Goal: Information Seeking & Learning: Learn about a topic

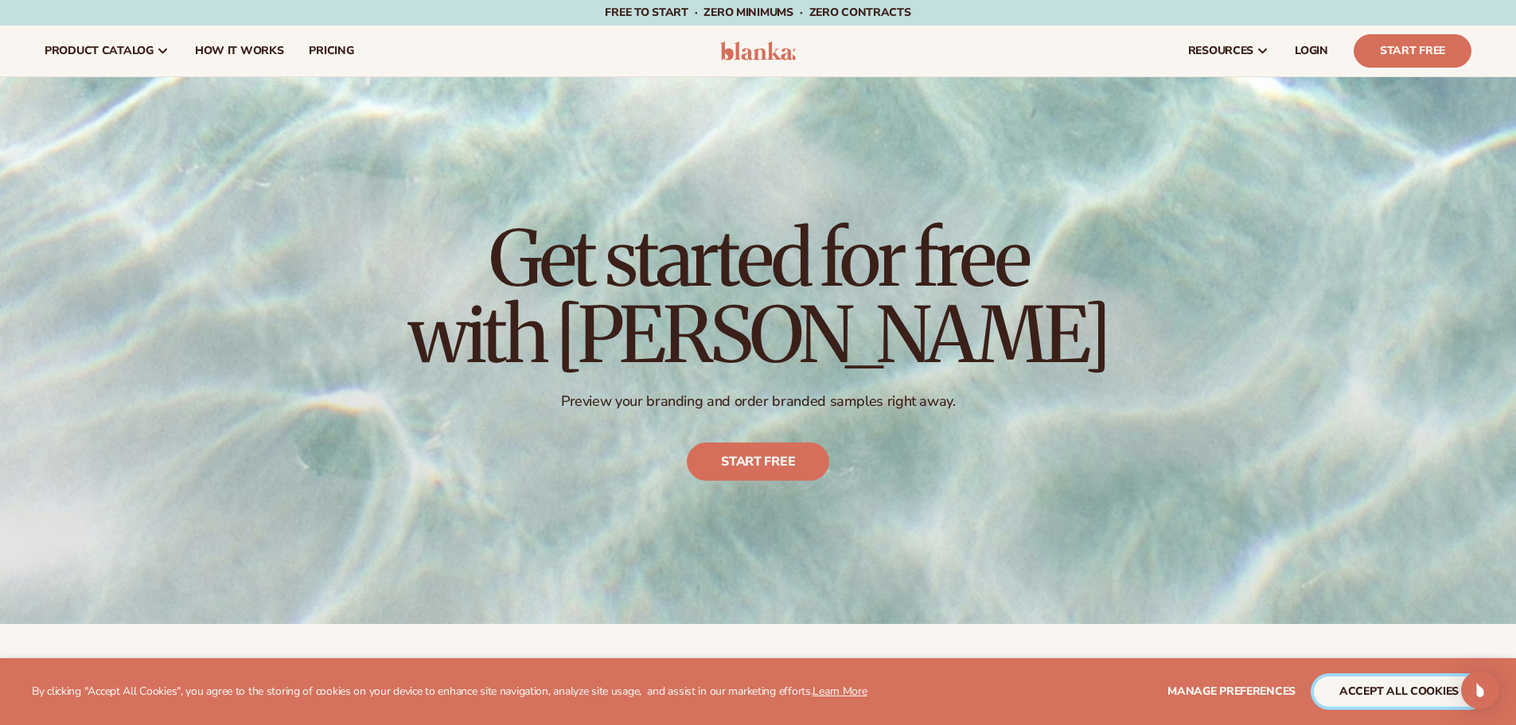
click at [1368, 683] on button "accept all cookies" at bounding box center [1398, 691] width 170 height 30
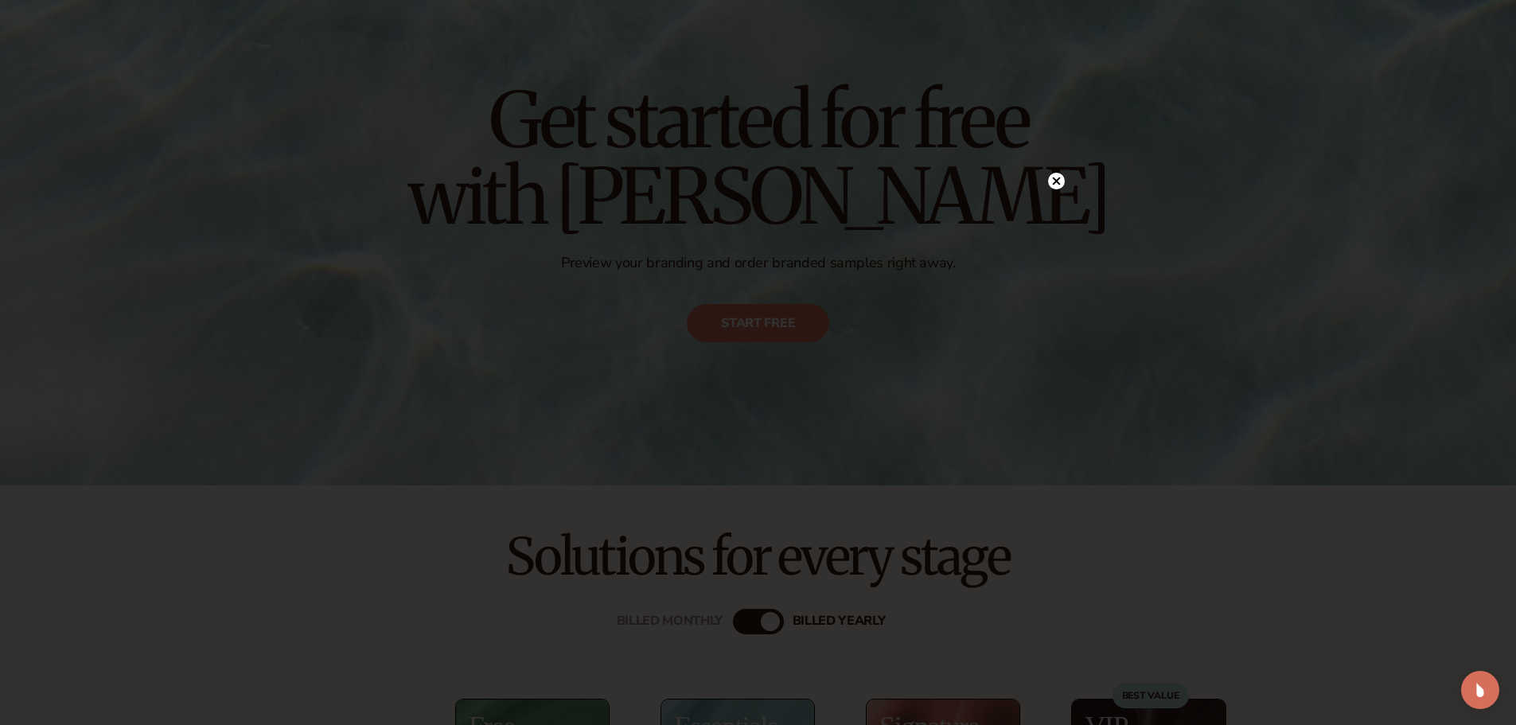
scroll to position [159, 0]
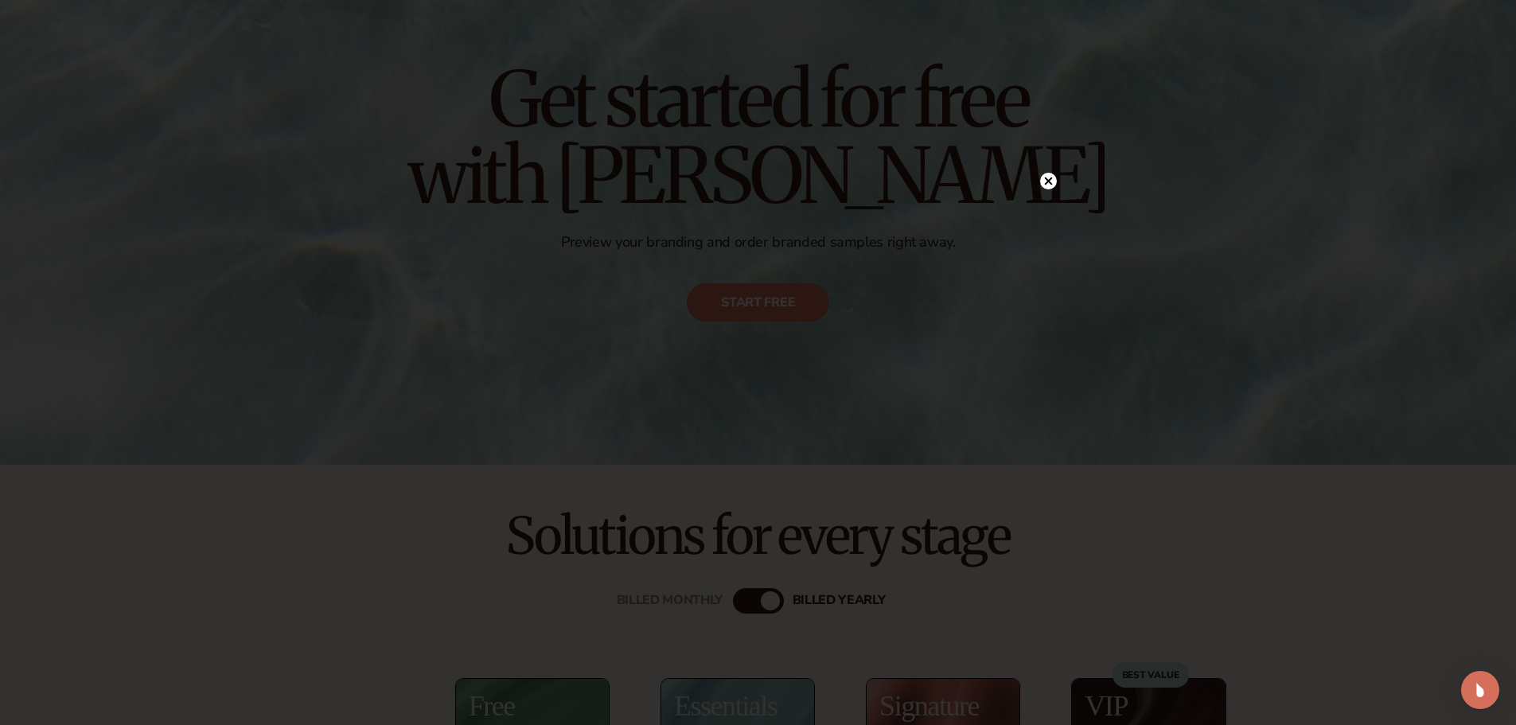
drag, startPoint x: 1047, startPoint y: 176, endPoint x: 734, endPoint y: 271, distance: 327.7
click at [1047, 176] on circle at bounding box center [1048, 181] width 17 height 17
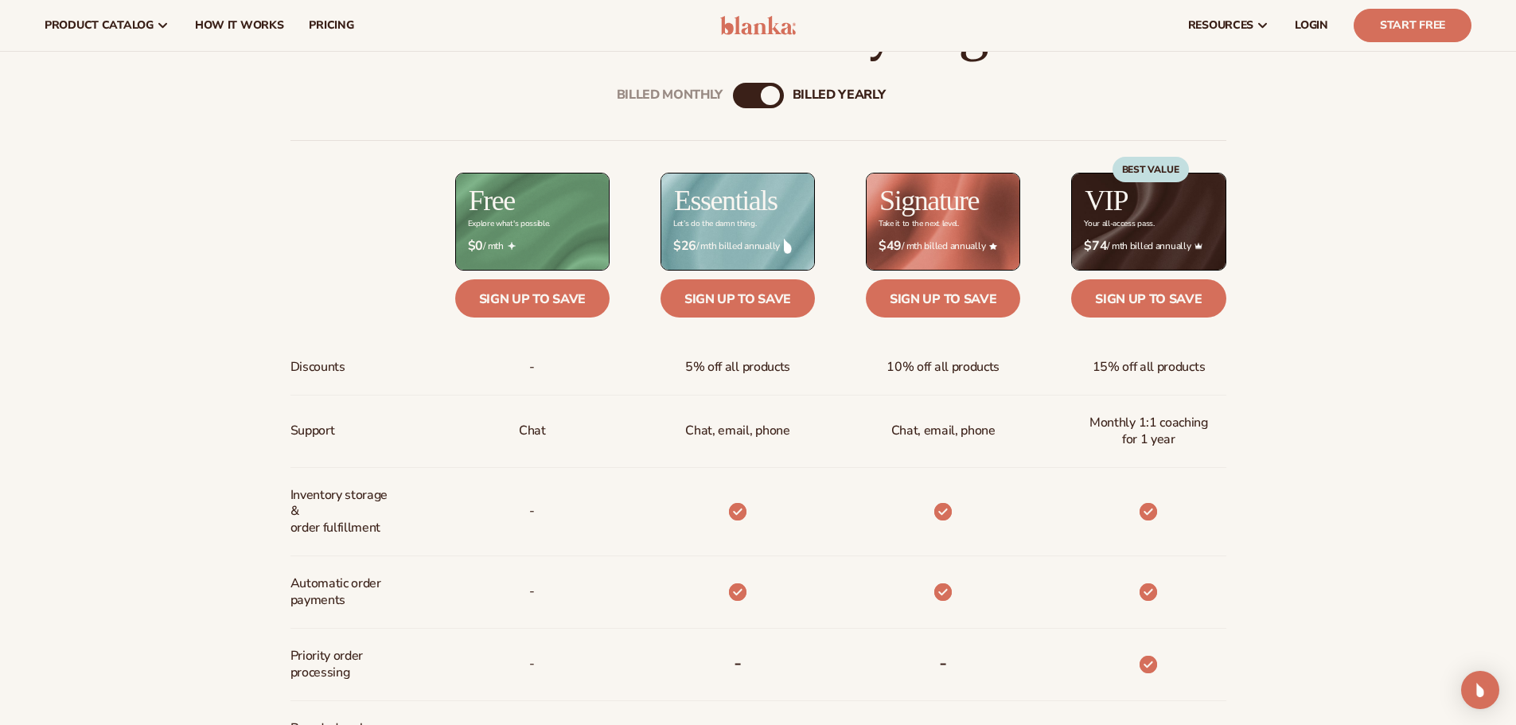
scroll to position [636, 0]
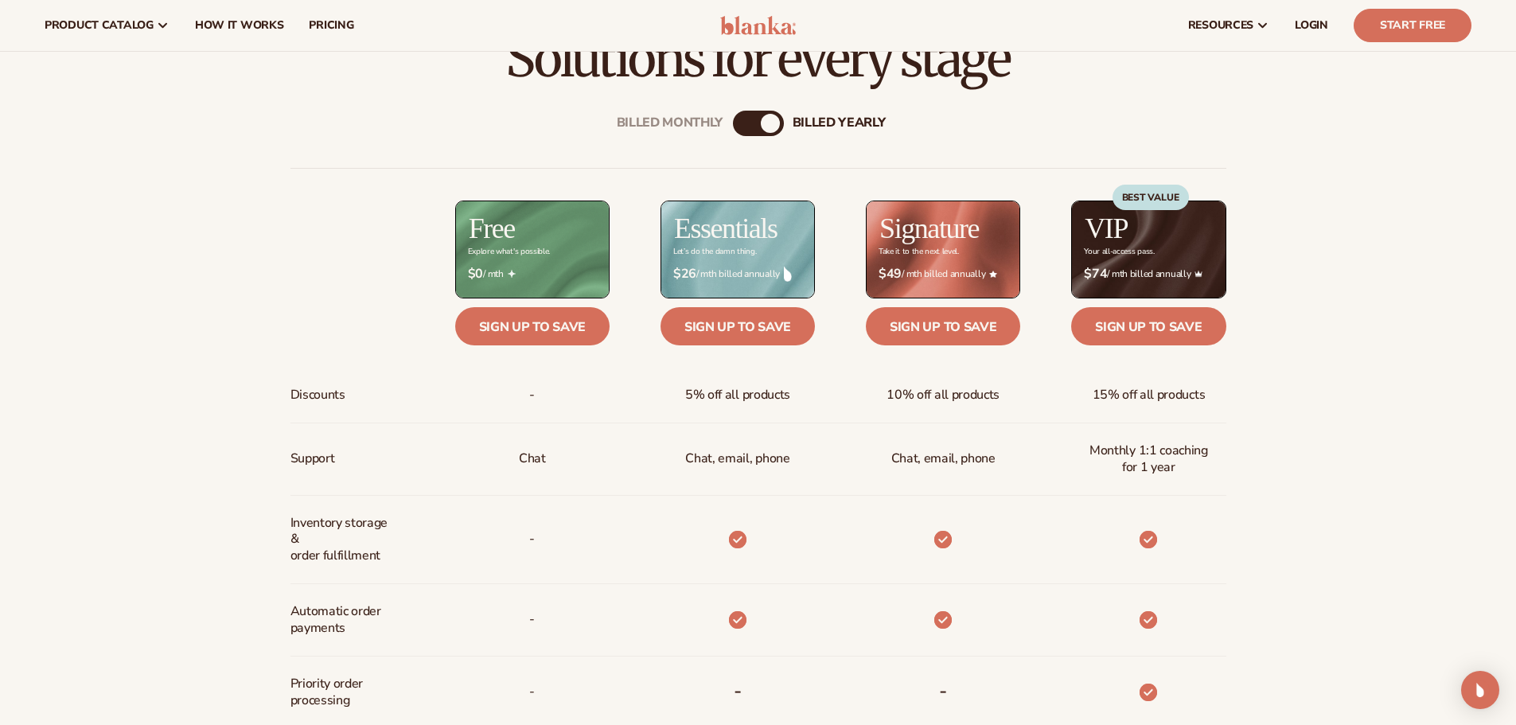
click at [774, 124] on div "billed Yearly" at bounding box center [770, 123] width 19 height 19
click at [761, 120] on div "billed Yearly" at bounding box center [770, 123] width 19 height 19
click at [693, 119] on div "Billed Monthly" at bounding box center [670, 122] width 107 height 15
click at [812, 121] on div "billed Yearly" at bounding box center [838, 122] width 93 height 15
click at [660, 115] on div "Billed Monthly" at bounding box center [670, 122] width 107 height 15
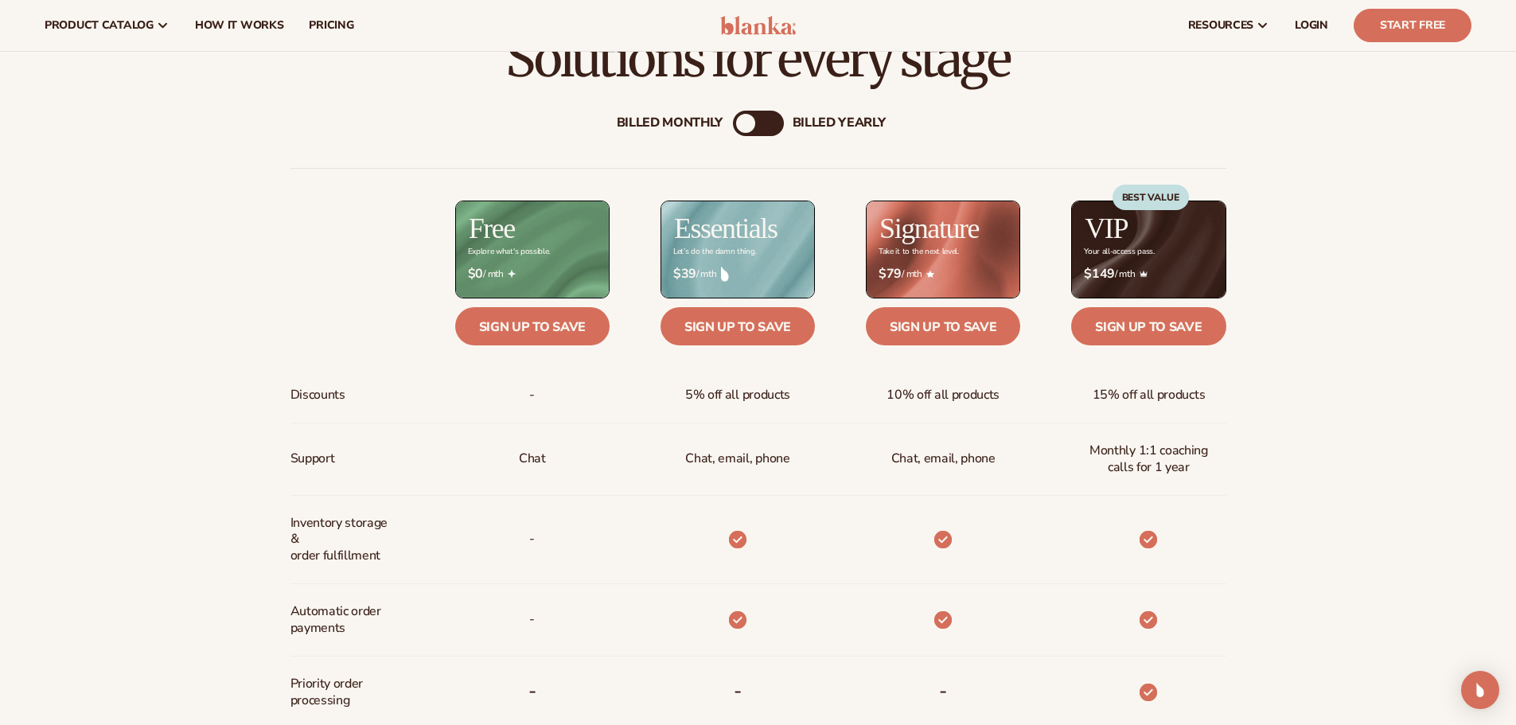
click at [834, 117] on div "billed Yearly" at bounding box center [838, 122] width 93 height 15
click at [681, 117] on div "Billed Monthly" at bounding box center [670, 122] width 107 height 15
click at [829, 117] on div "billed Yearly" at bounding box center [838, 122] width 93 height 15
